Goal: Navigation & Orientation: Find specific page/section

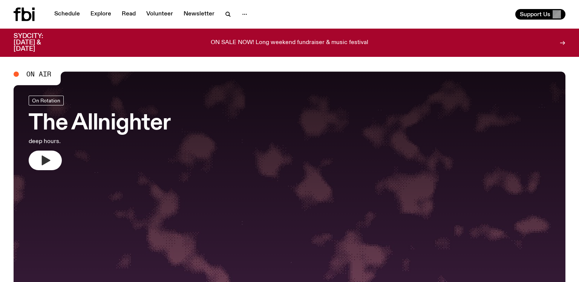
click at [42, 159] on icon "button" at bounding box center [46, 161] width 9 height 10
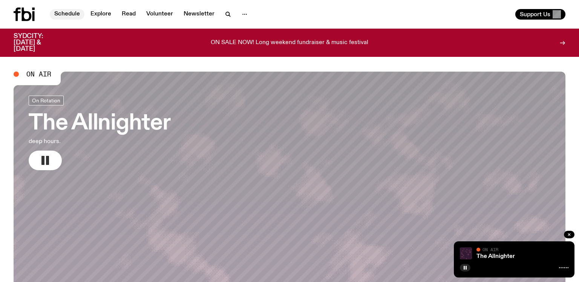
click at [66, 14] on link "Schedule" at bounding box center [67, 14] width 35 height 11
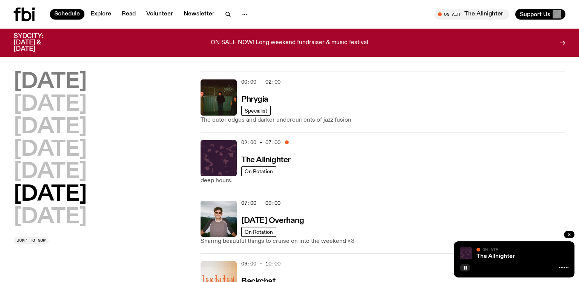
click at [66, 83] on h2 "[DATE]" at bounding box center [50, 82] width 73 height 21
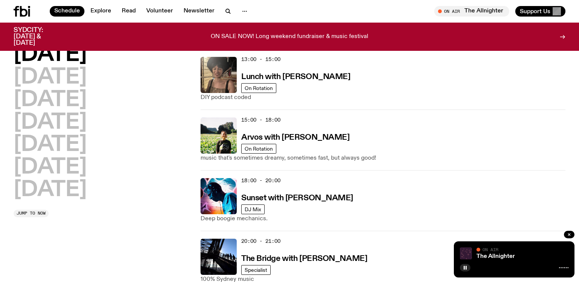
scroll to position [261, 0]
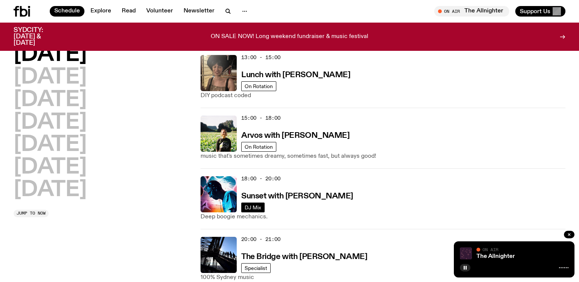
click at [262, 203] on link "DJ Mix" at bounding box center [252, 208] width 23 height 10
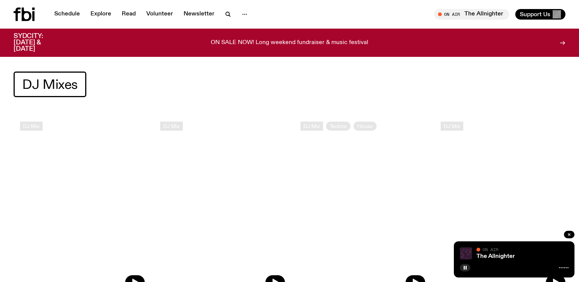
click at [54, 90] on span "DJ Mixes" at bounding box center [49, 84] width 55 height 15
click at [60, 15] on link "Schedule" at bounding box center [67, 14] width 35 height 11
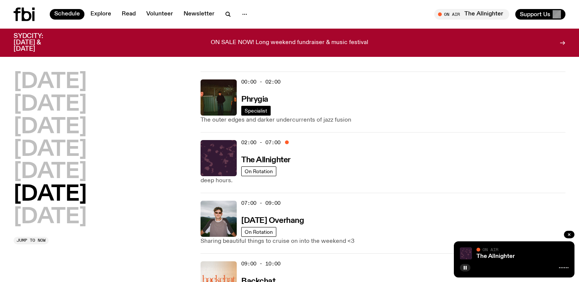
click at [250, 113] on span "Specialist" at bounding box center [256, 111] width 23 height 6
